Goal: Navigation & Orientation: Understand site structure

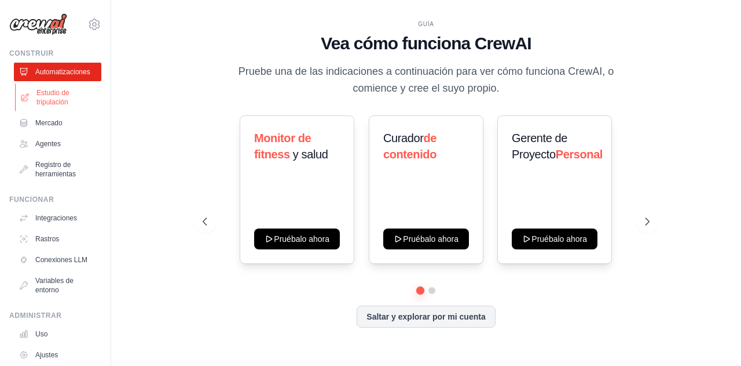
click at [54, 98] on font "Estudio de tripulación" at bounding box center [52, 97] width 33 height 17
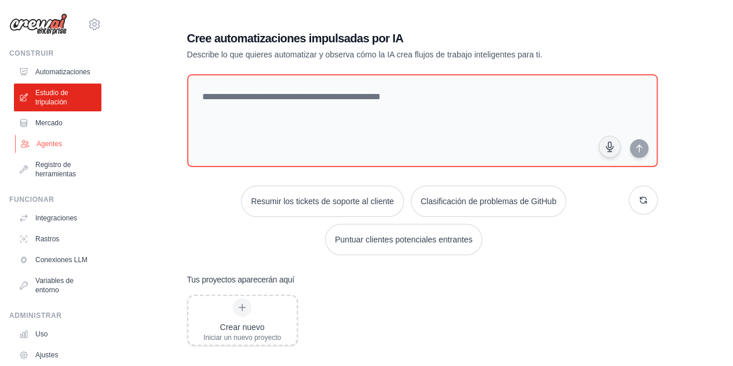
click at [52, 143] on font "Agentes" at bounding box center [48, 144] width 25 height 8
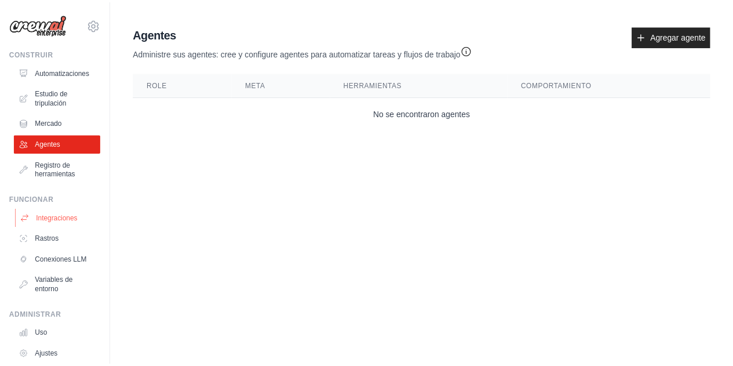
scroll to position [59, 0]
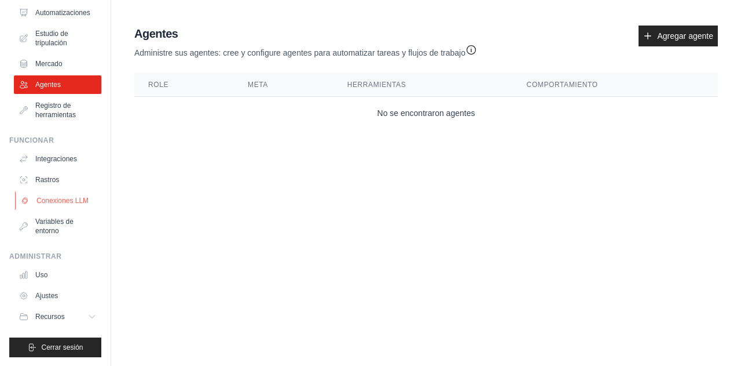
click at [58, 200] on font "Conexiones LLM" at bounding box center [62, 200] width 52 height 8
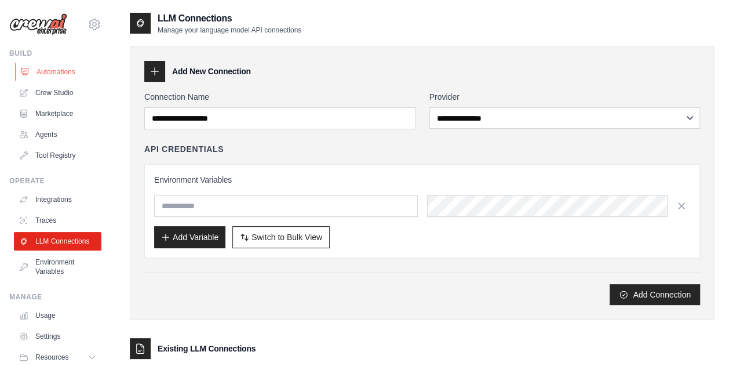
click at [55, 72] on link "Automations" at bounding box center [58, 72] width 87 height 19
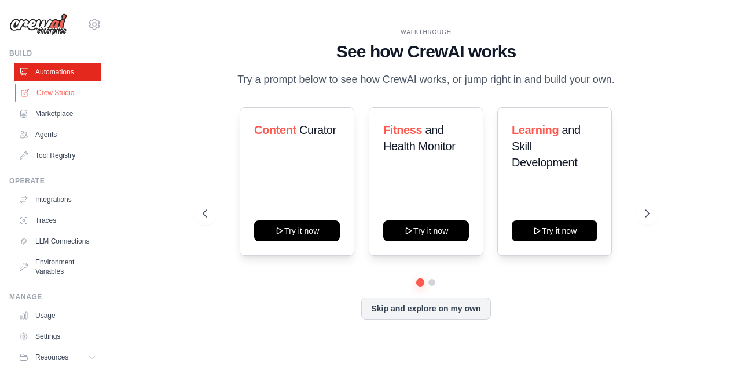
click at [52, 89] on link "Crew Studio" at bounding box center [58, 92] width 87 height 19
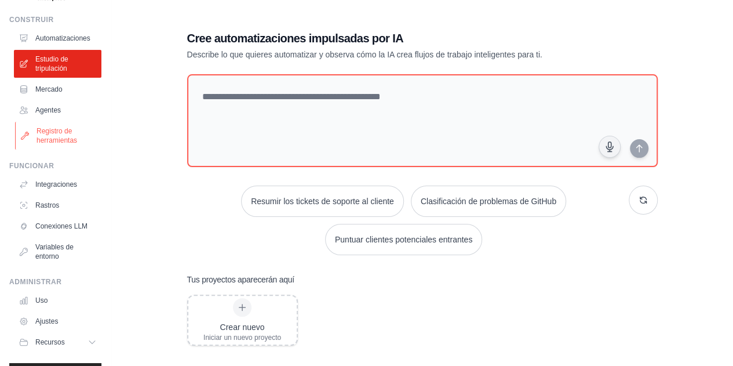
scroll to position [59, 0]
